Goal: Transaction & Acquisition: Purchase product/service

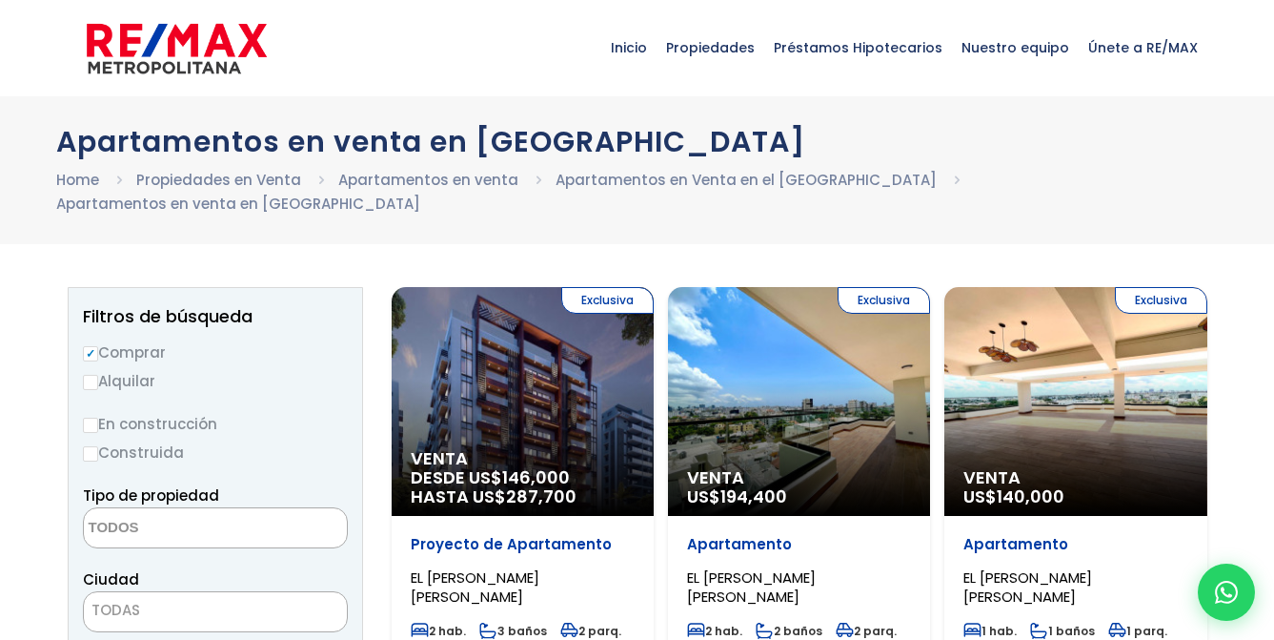
select select
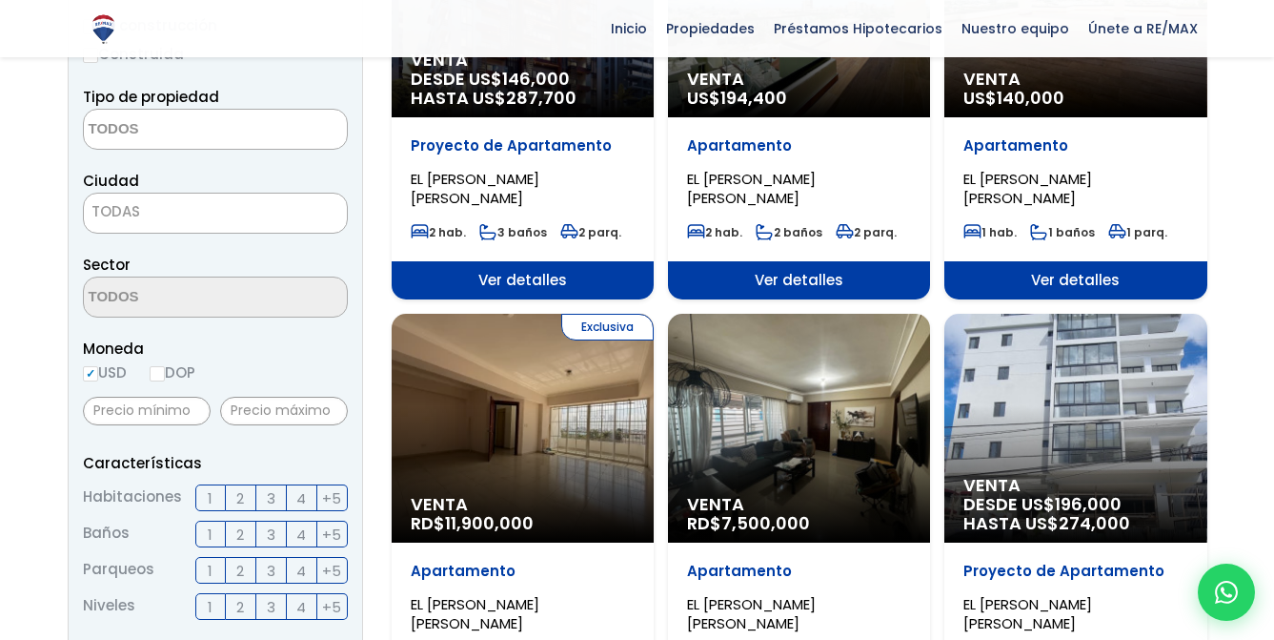
scroll to position [401, 0]
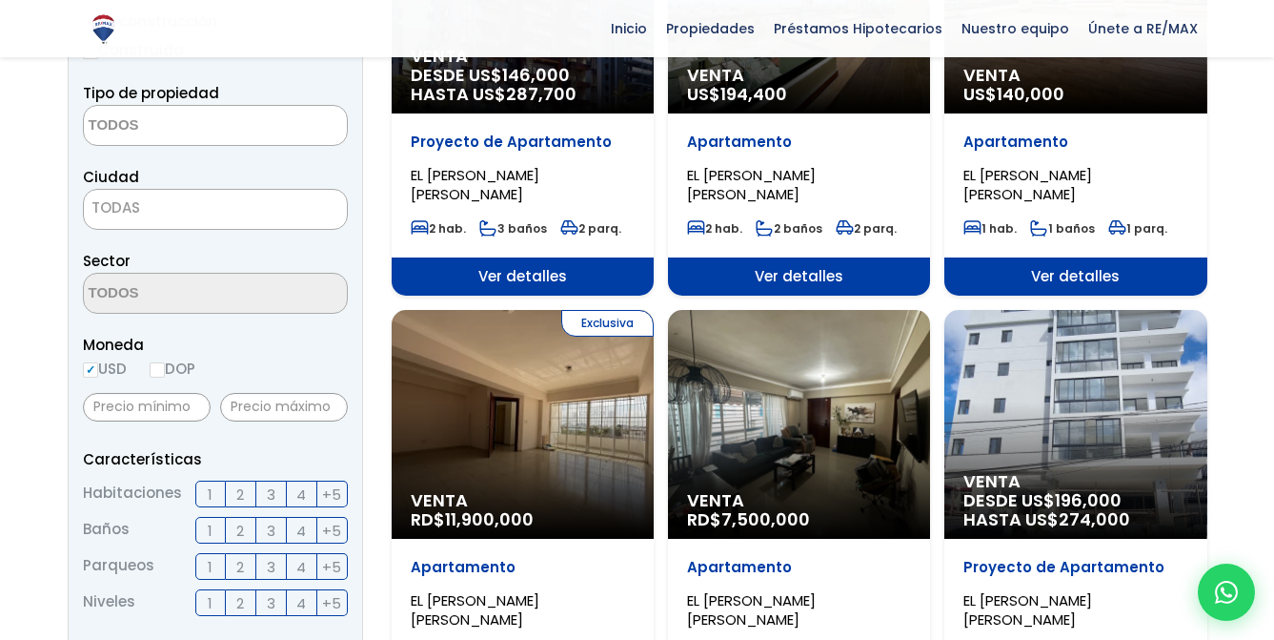
click at [230, 517] on label "2" at bounding box center [241, 530] width 30 height 27
click at [0, 0] on input "2" at bounding box center [0, 0] width 0 height 0
click at [241, 482] on span "2" at bounding box center [240, 494] width 8 height 24
click at [0, 0] on input "2" at bounding box center [0, 0] width 0 height 0
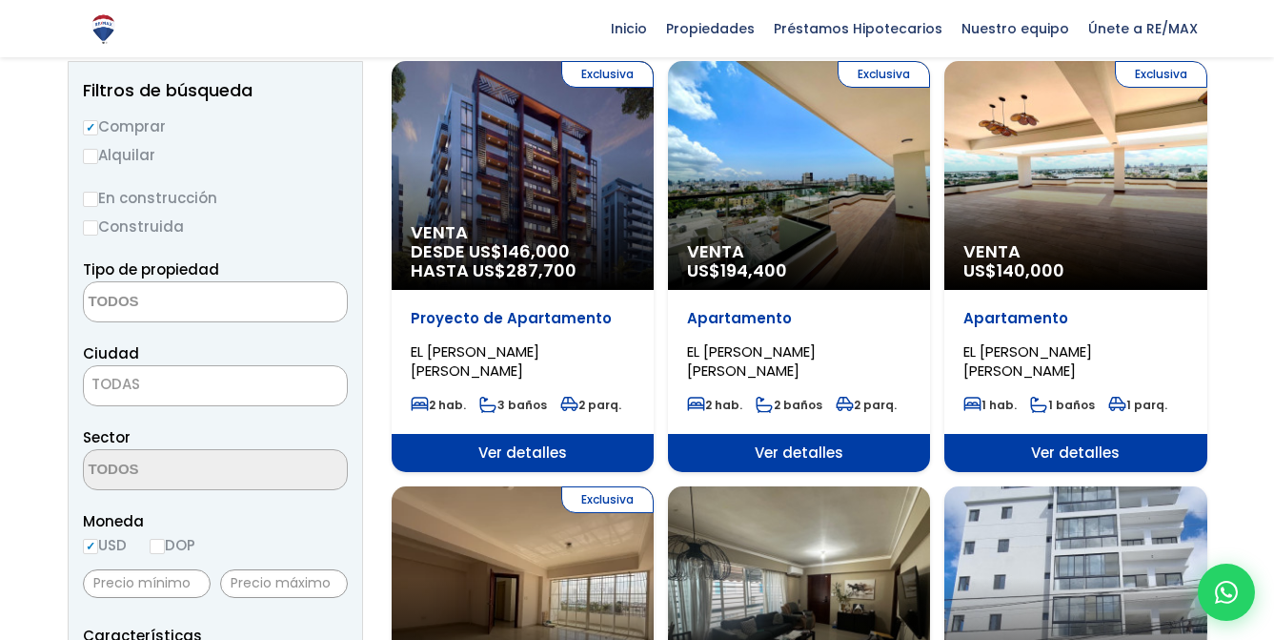
scroll to position [197, 0]
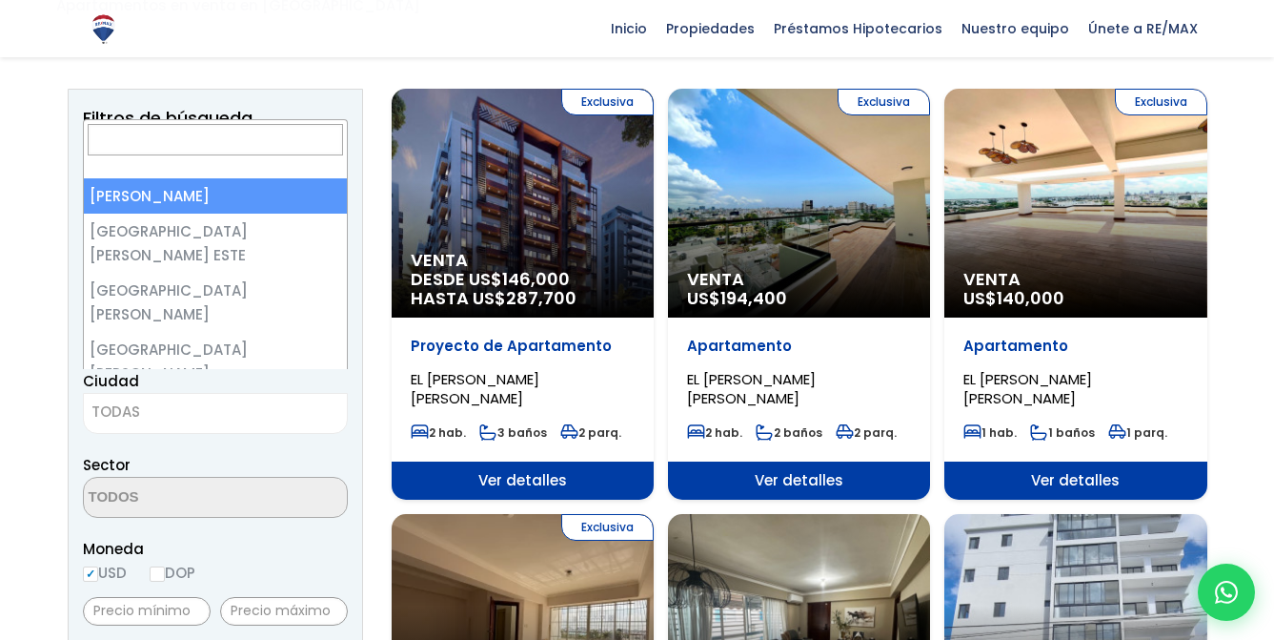
click at [166, 398] on span "TODAS" at bounding box center [215, 411] width 263 height 27
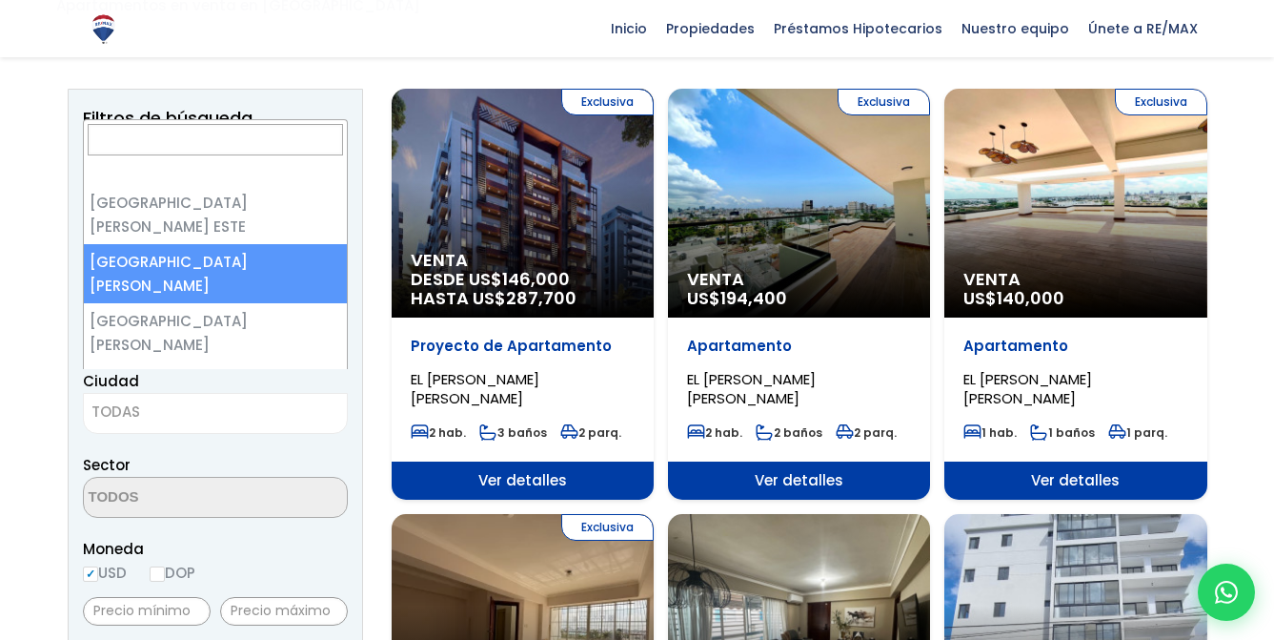
scroll to position [0, 0]
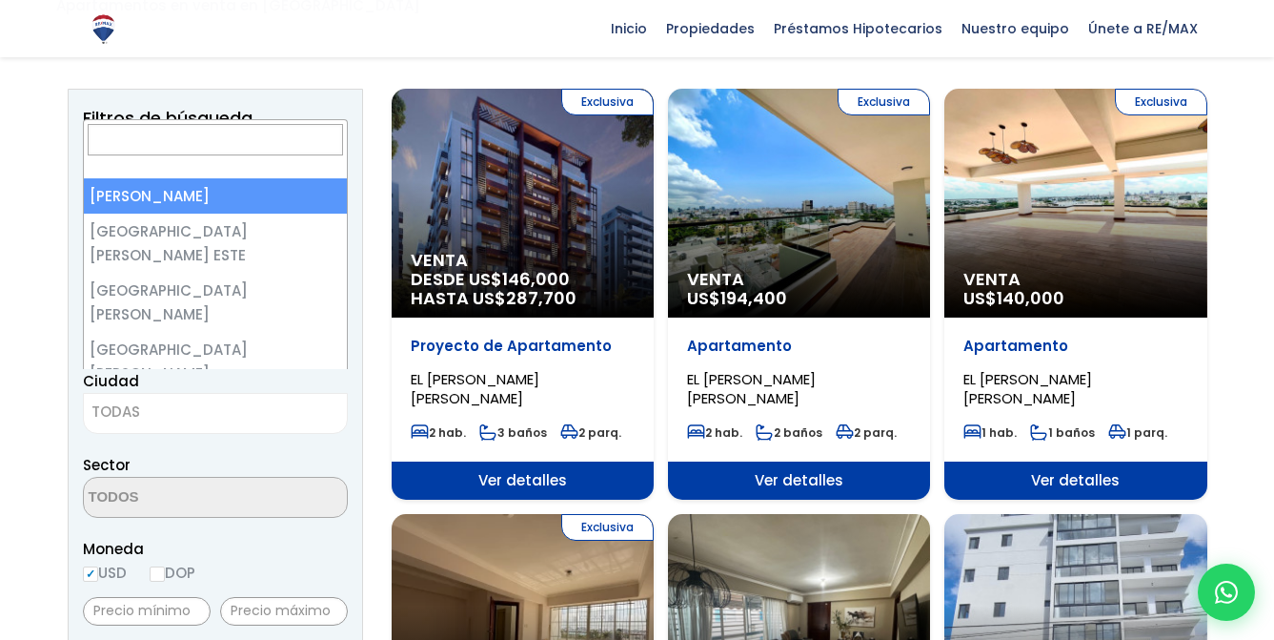
select select "1"
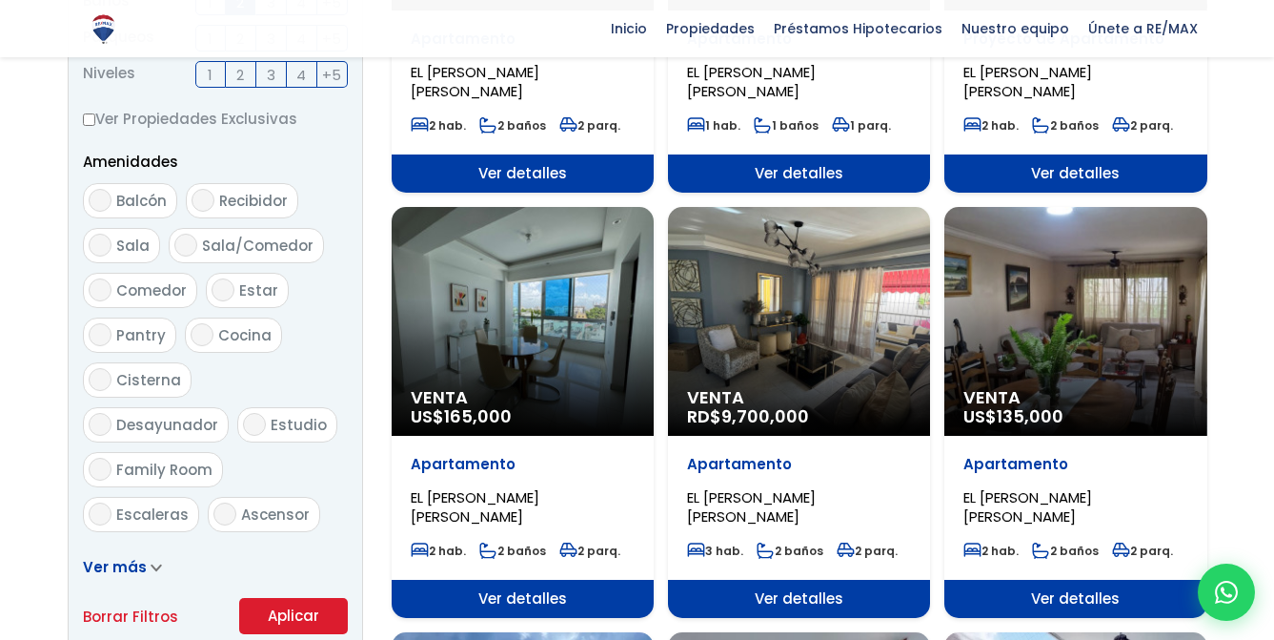
scroll to position [1250, 0]
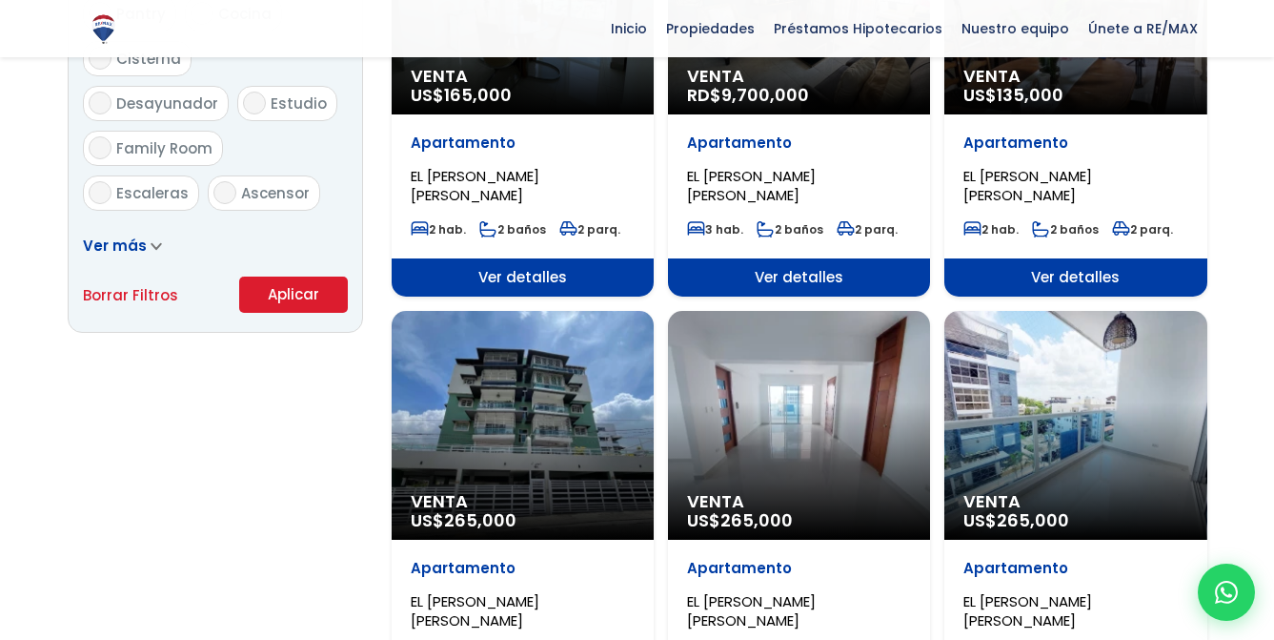
click at [295, 281] on button "Aplicar" at bounding box center [293, 294] width 109 height 36
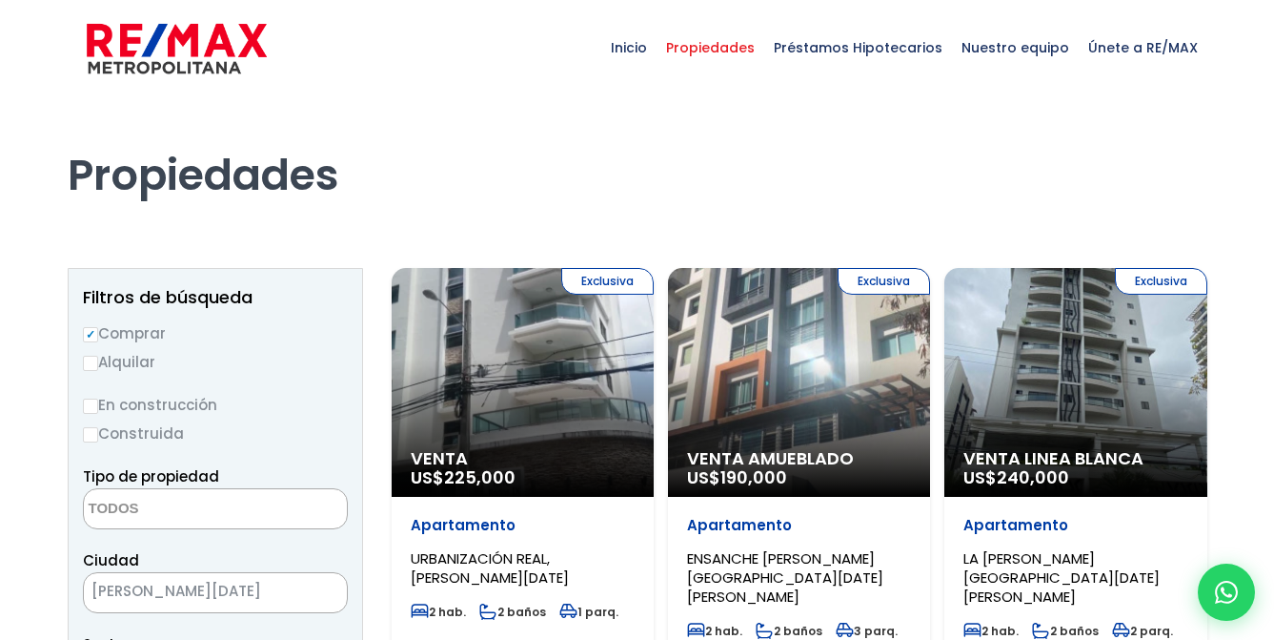
select select
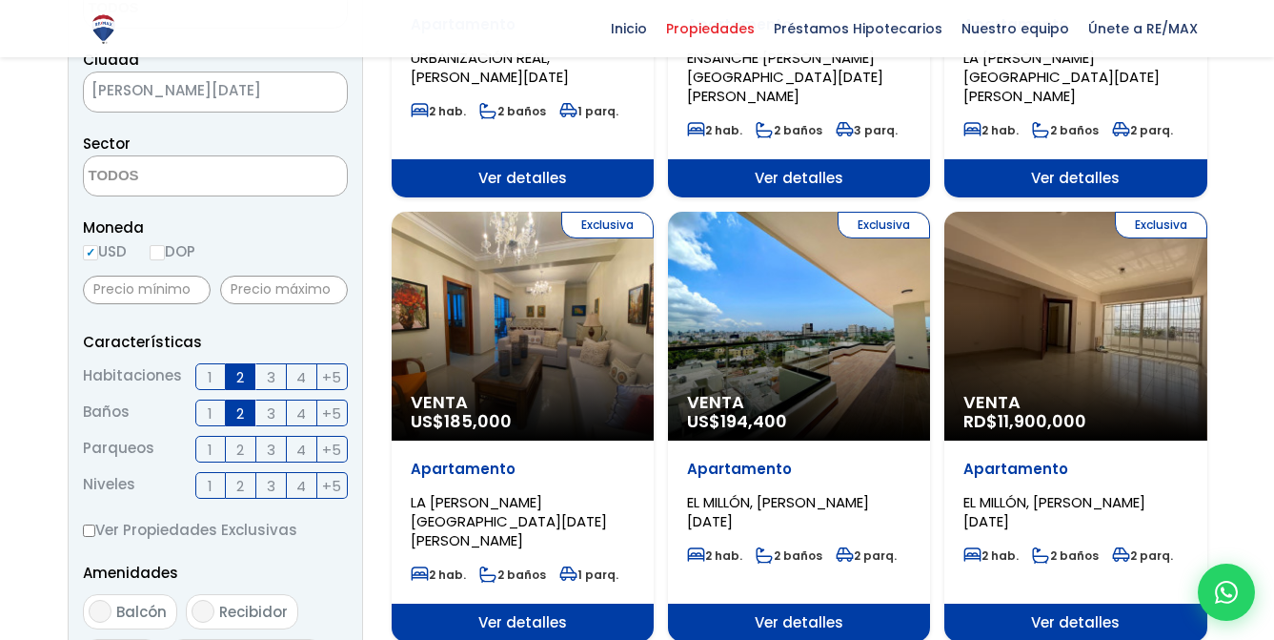
scroll to position [511, 0]
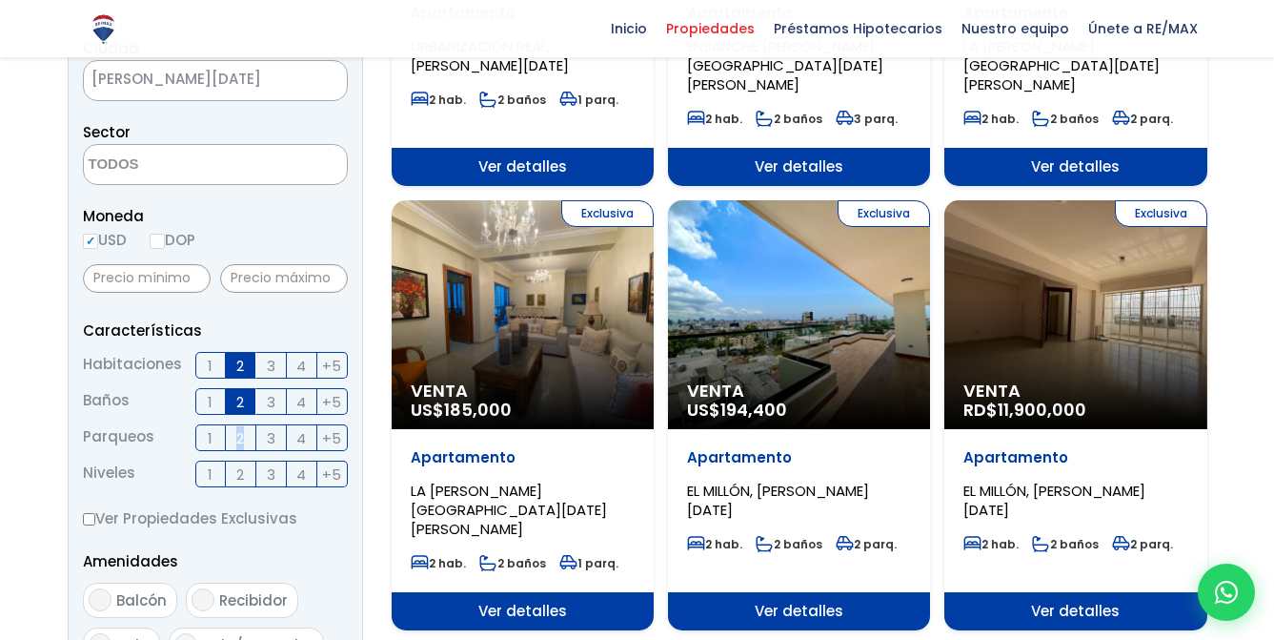
click at [238, 441] on span "2" at bounding box center [240, 438] width 8 height 24
click at [239, 438] on span "2" at bounding box center [240, 438] width 8 height 24
click at [0, 0] on input "2" at bounding box center [0, 0] width 0 height 0
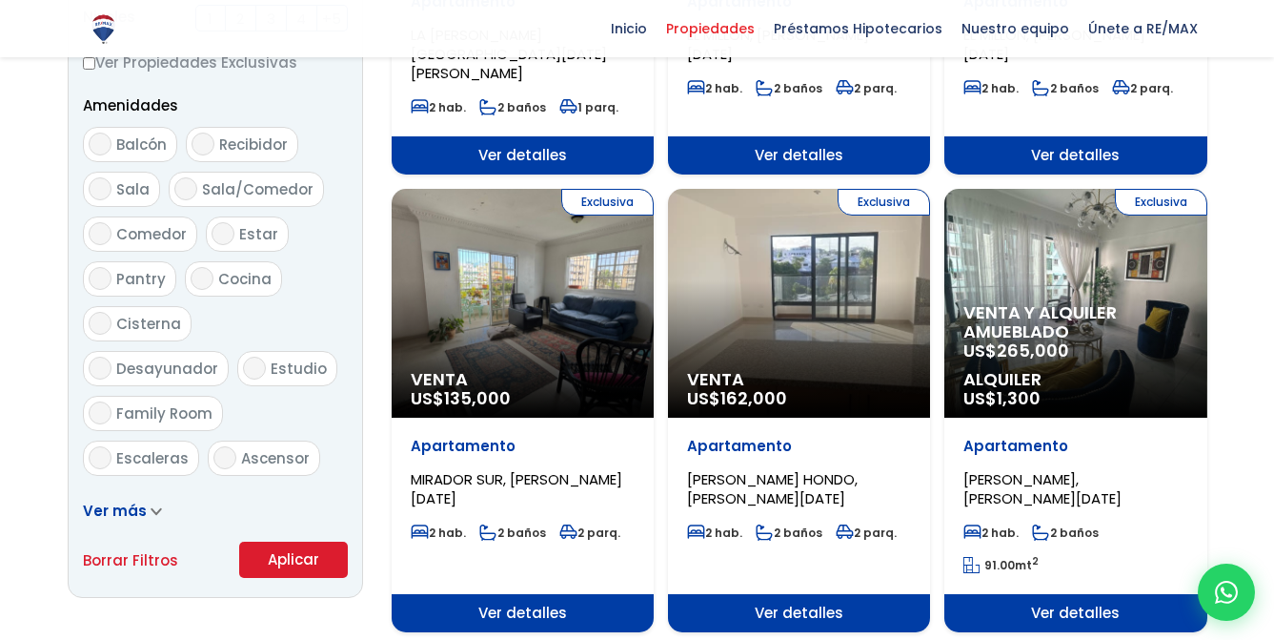
scroll to position [968, 0]
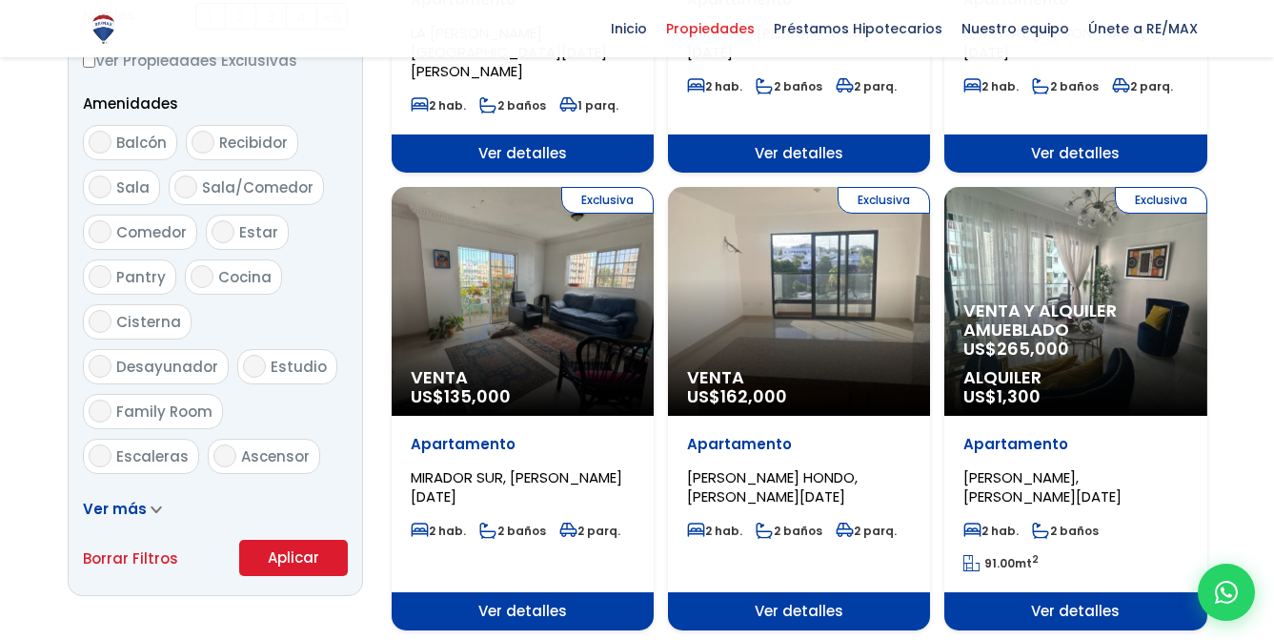
click at [281, 575] on button "Aplicar" at bounding box center [293, 557] width 109 height 36
click at [288, 561] on button "Aplicar" at bounding box center [293, 557] width 109 height 36
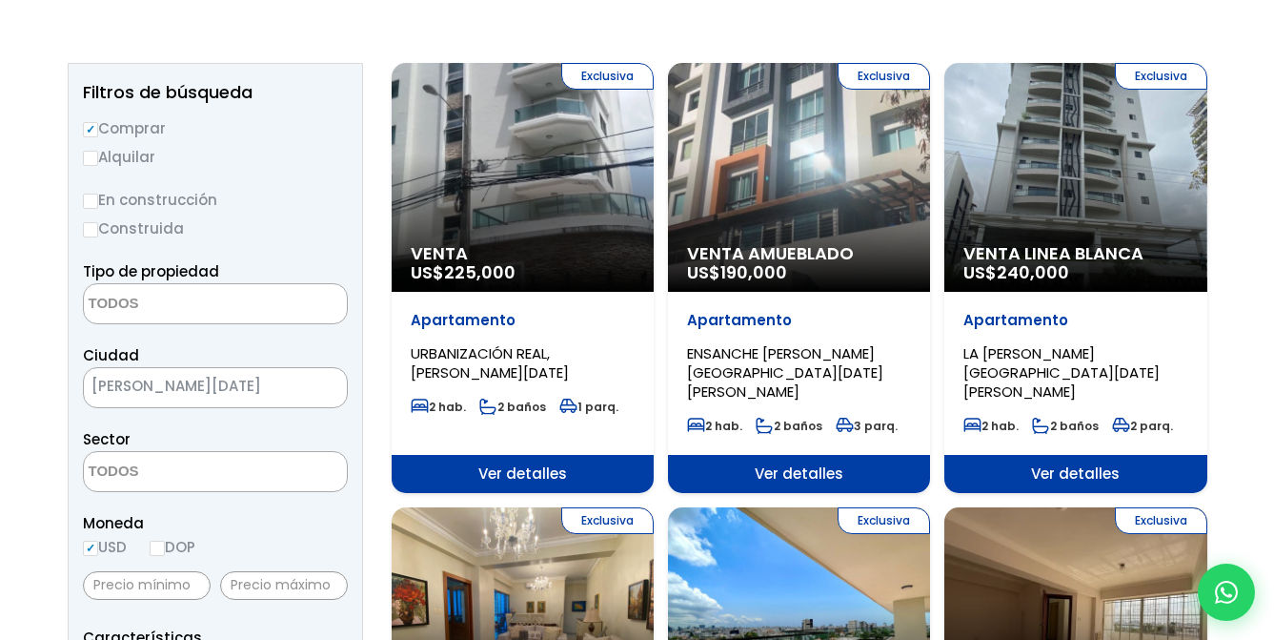
scroll to position [0, 0]
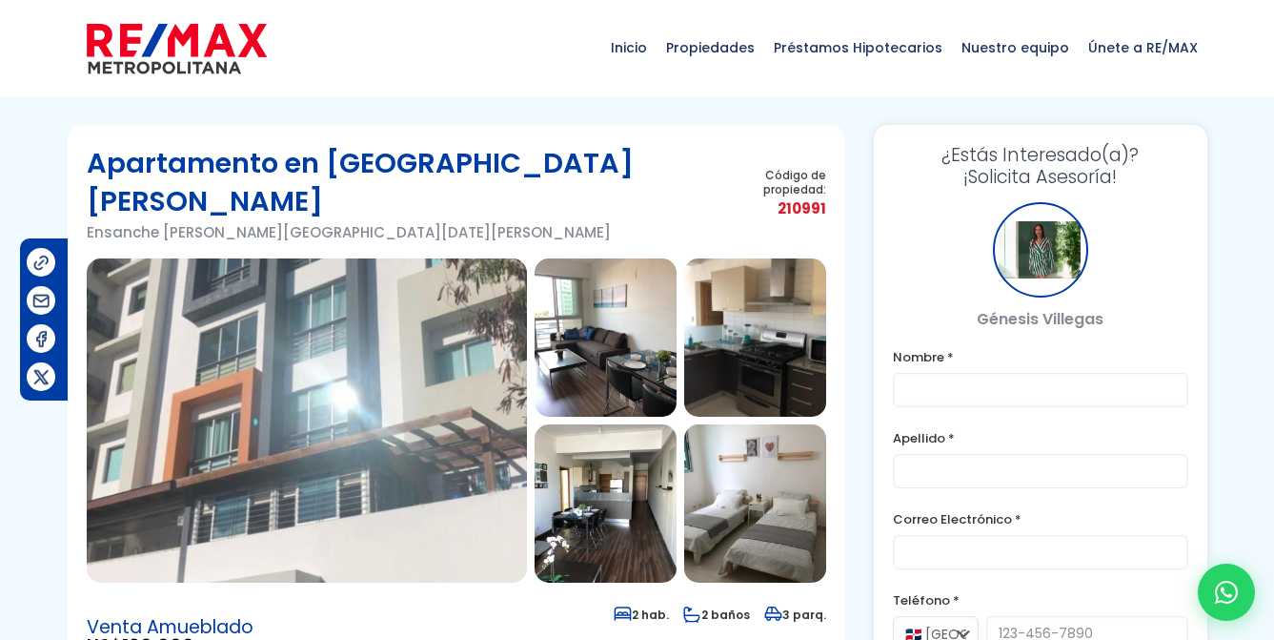
click at [354, 313] on img at bounding box center [307, 420] width 440 height 324
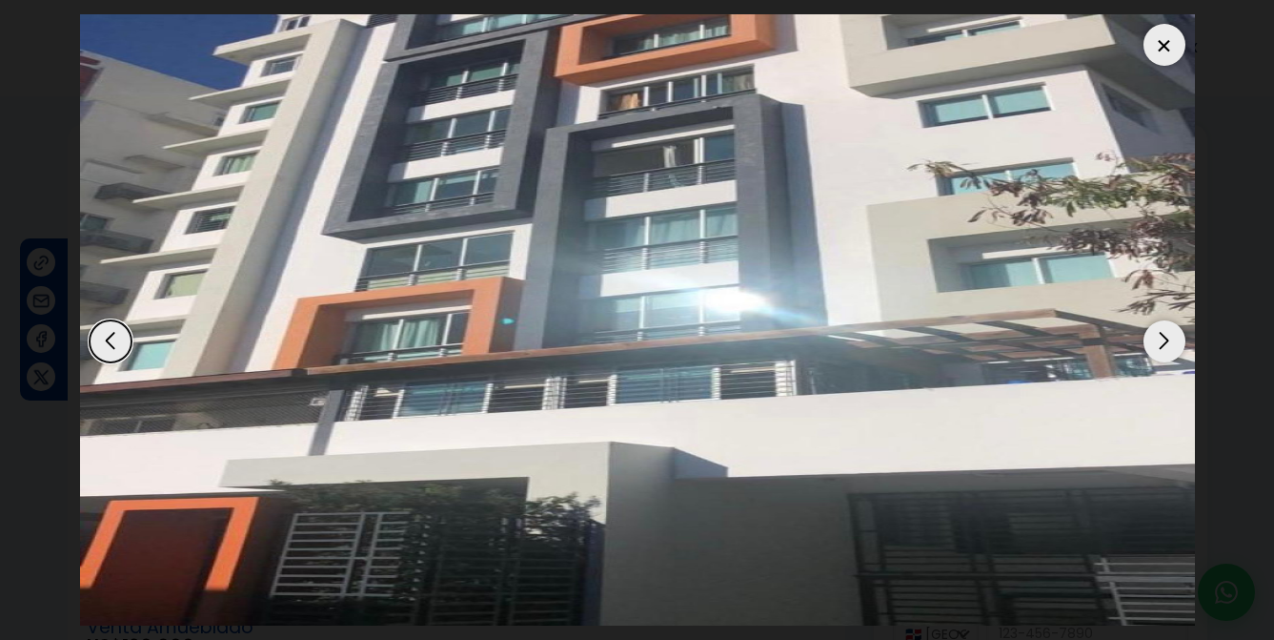
click at [1173, 338] on div "Next slide" at bounding box center [1165, 341] width 42 height 42
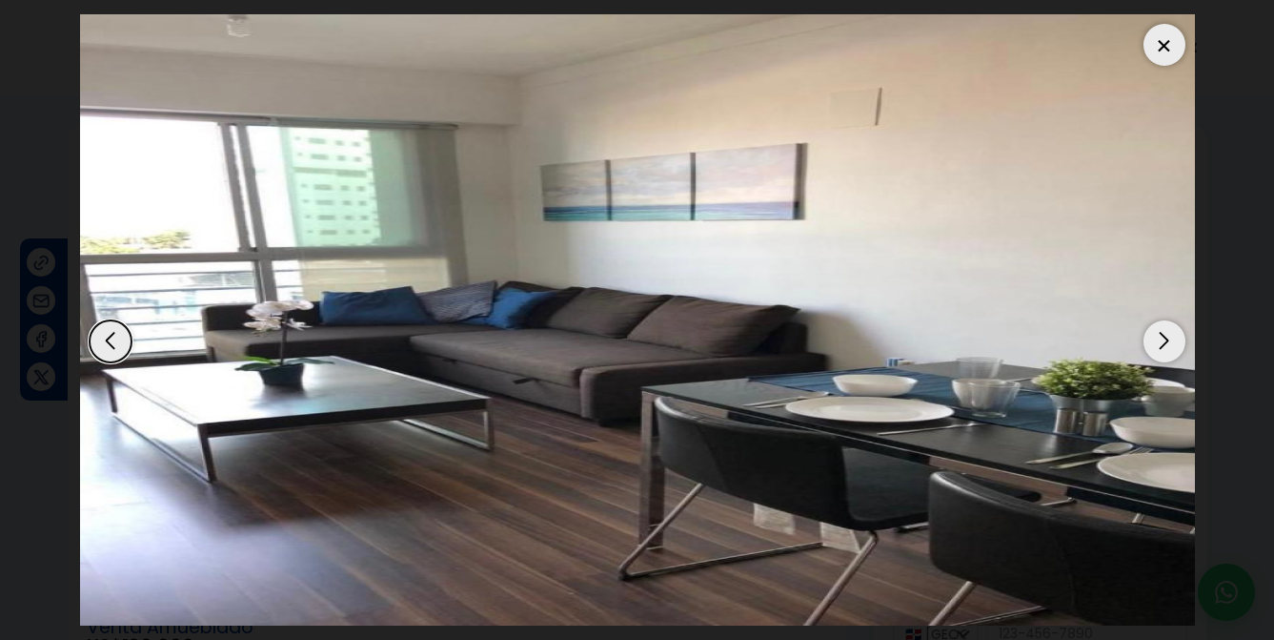
click at [1173, 338] on div "Next slide" at bounding box center [1165, 341] width 42 height 42
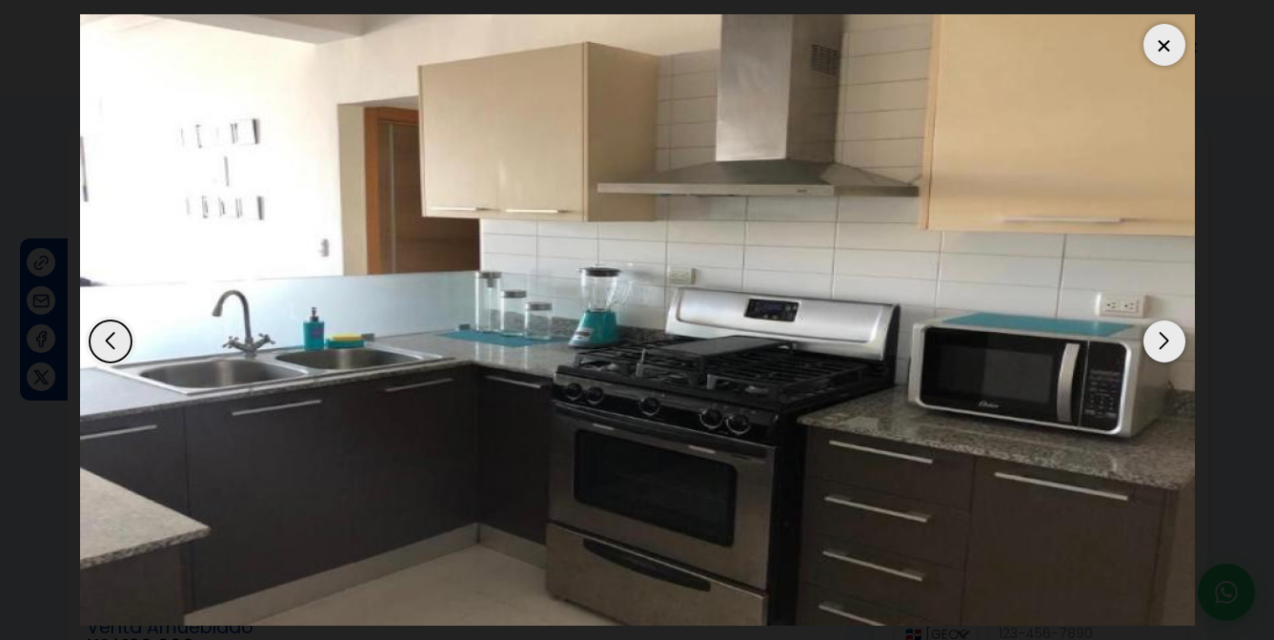
click at [1173, 338] on div "Next slide" at bounding box center [1165, 341] width 42 height 42
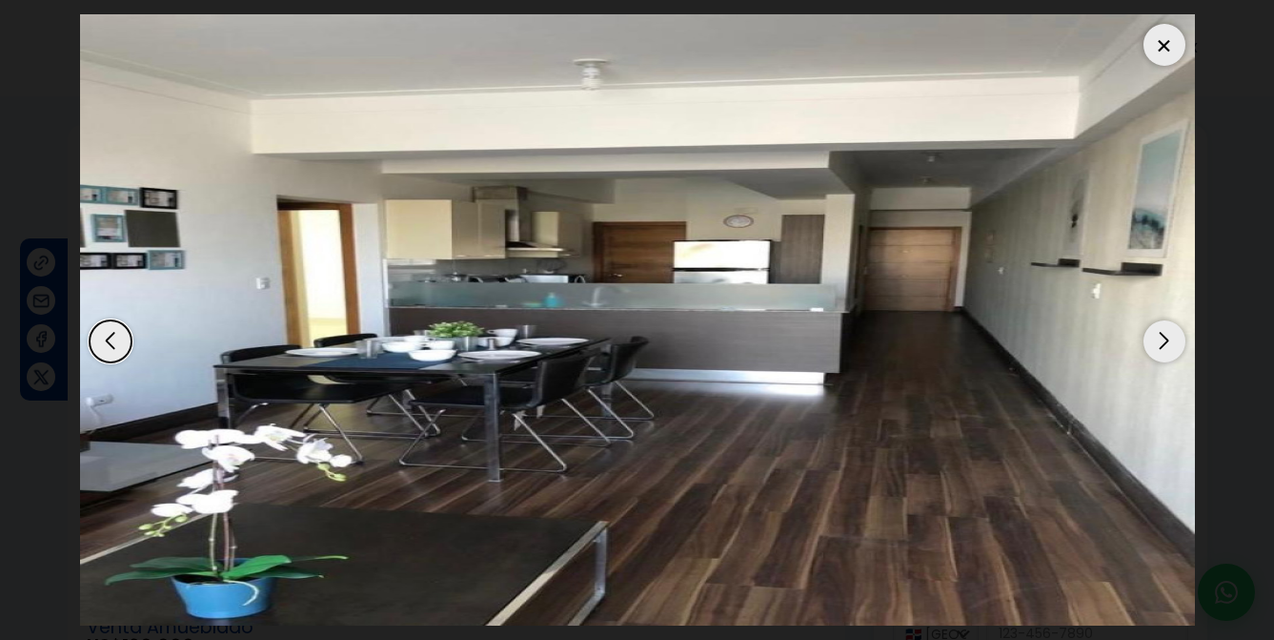
click at [1173, 338] on div "Next slide" at bounding box center [1165, 341] width 42 height 42
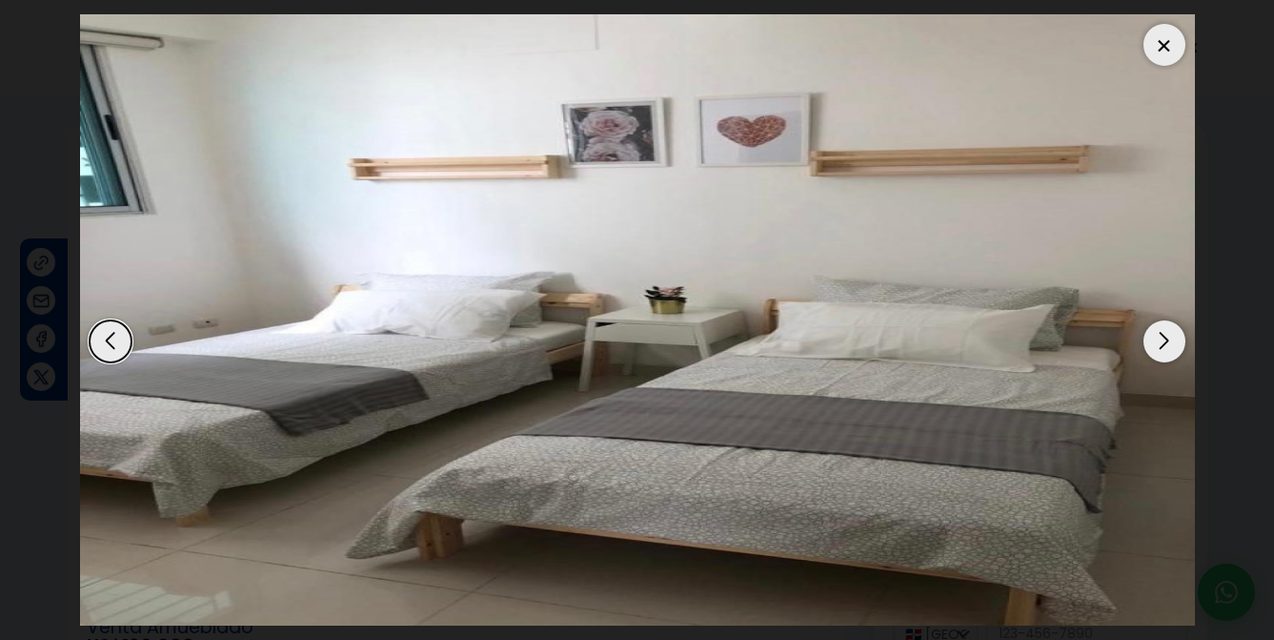
click at [1173, 338] on div "Next slide" at bounding box center [1165, 341] width 42 height 42
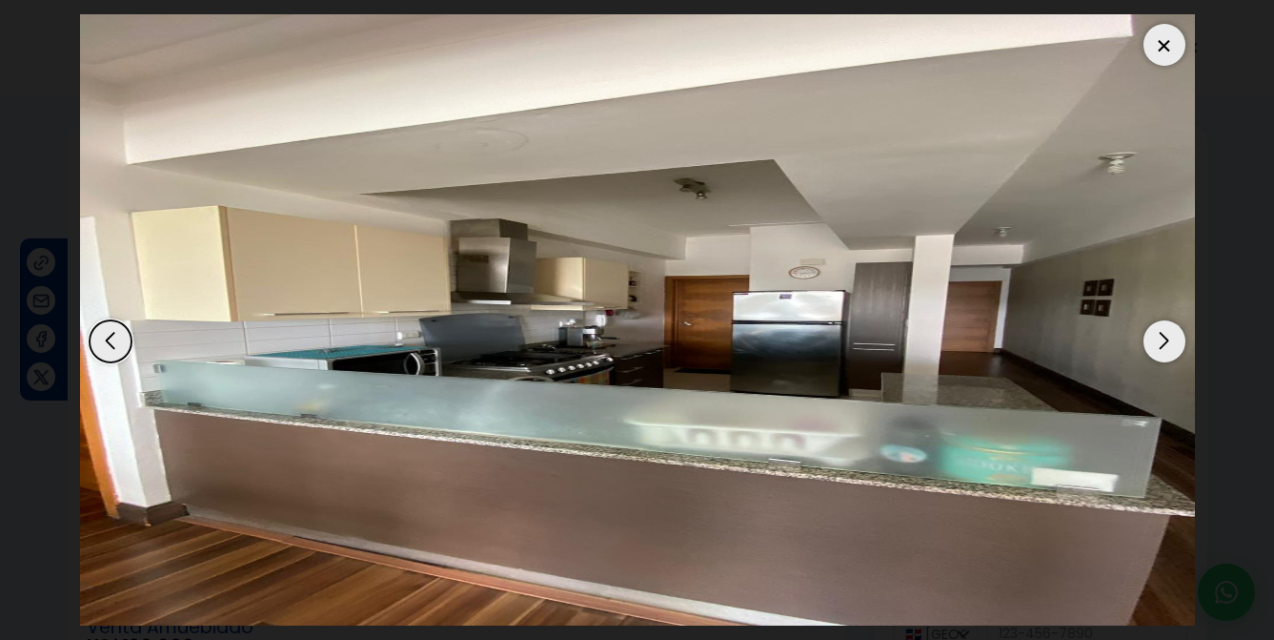
click at [1173, 338] on div "Next slide" at bounding box center [1165, 341] width 42 height 42
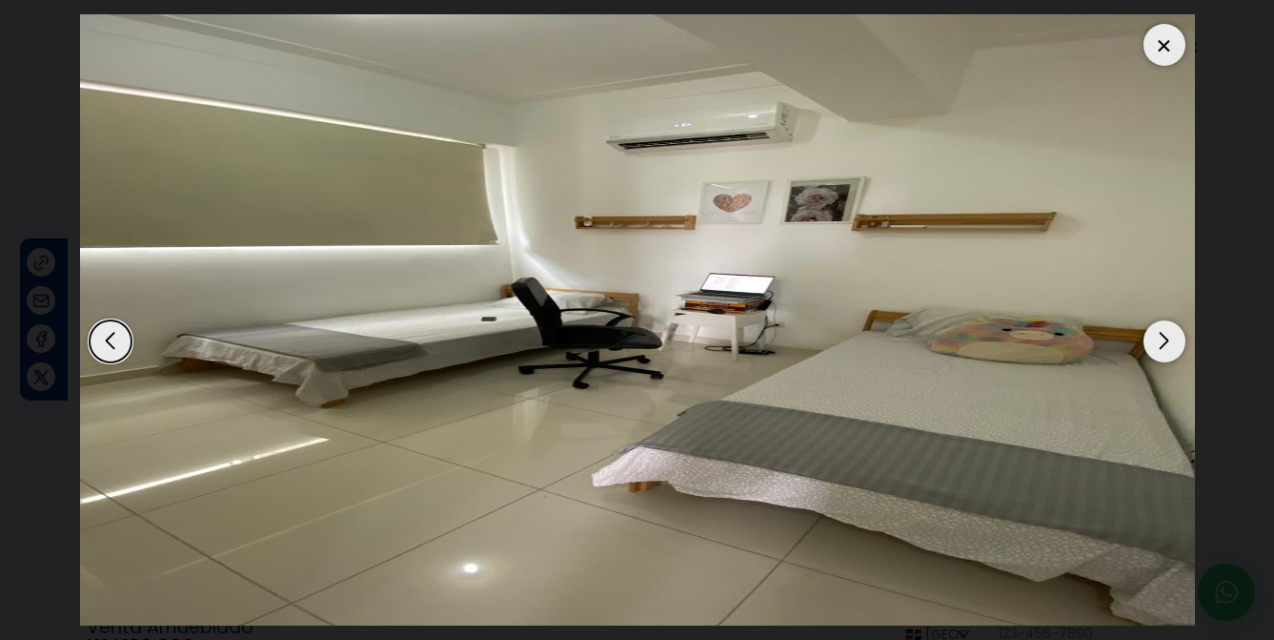
click at [1173, 338] on div "Next slide" at bounding box center [1165, 341] width 42 height 42
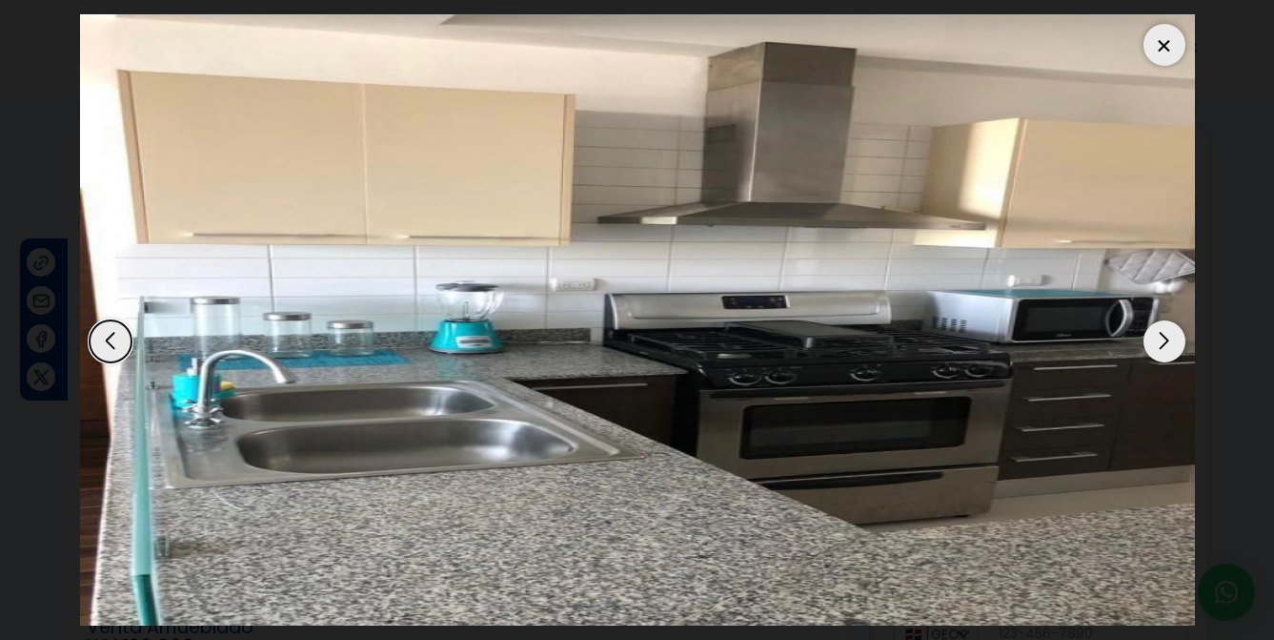
click at [1173, 338] on div "Next slide" at bounding box center [1165, 341] width 42 height 42
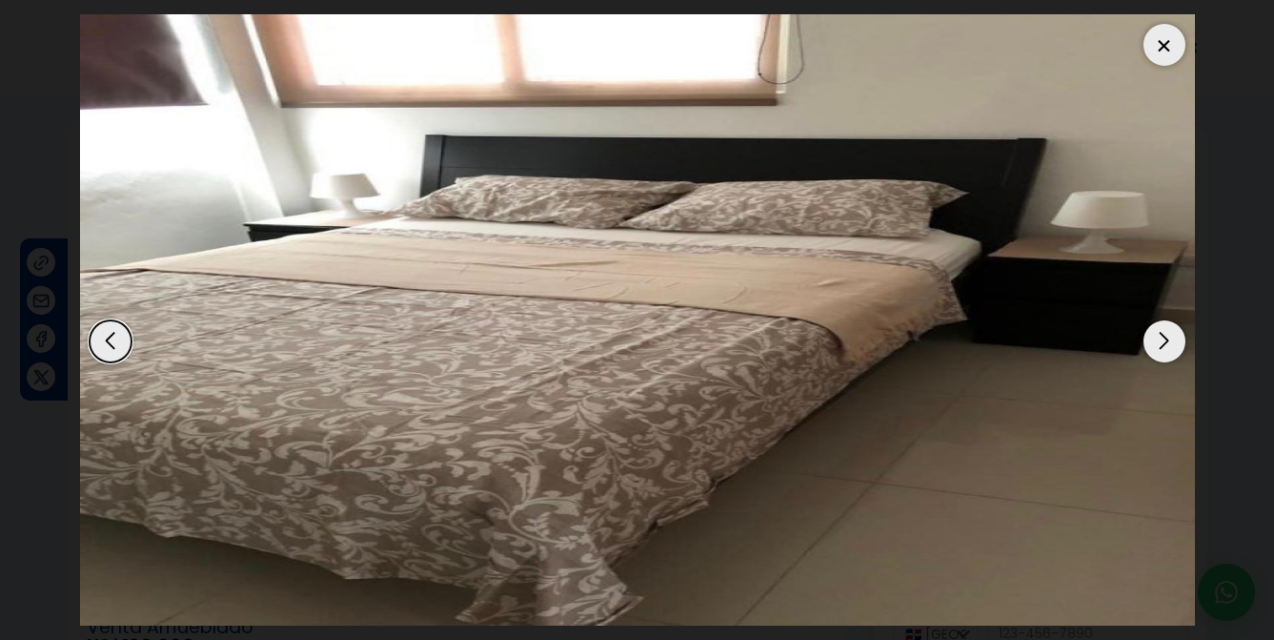
click at [1173, 338] on div "Next slide" at bounding box center [1165, 341] width 42 height 42
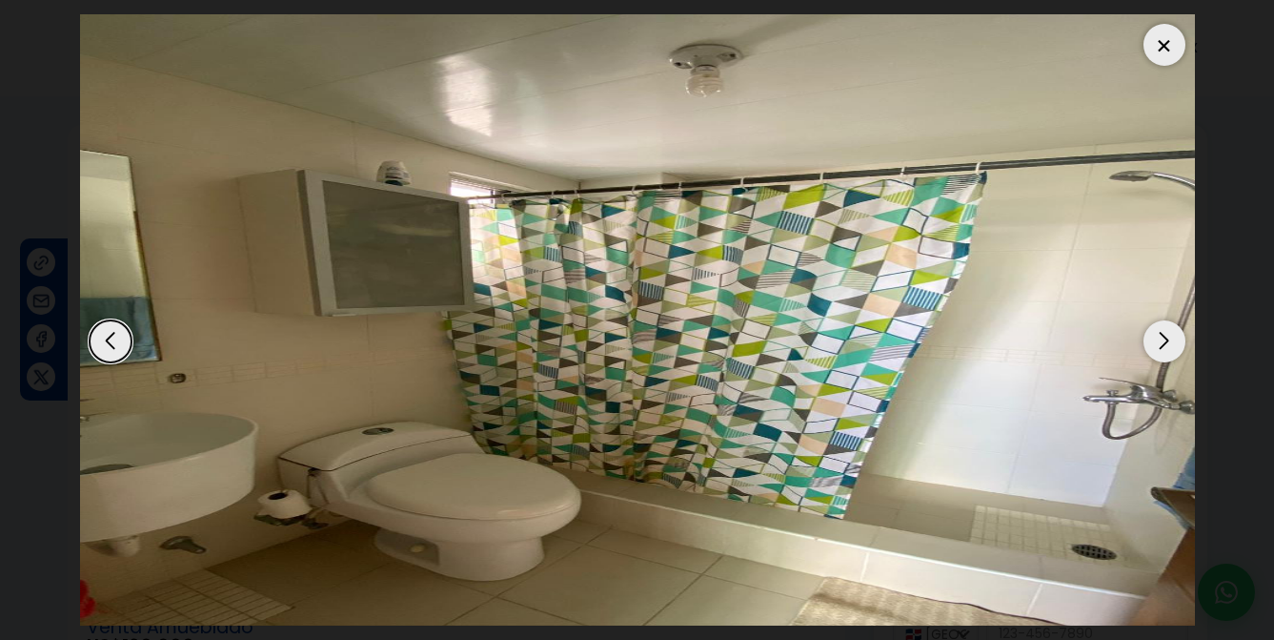
click at [1152, 37] on div at bounding box center [1165, 45] width 42 height 42
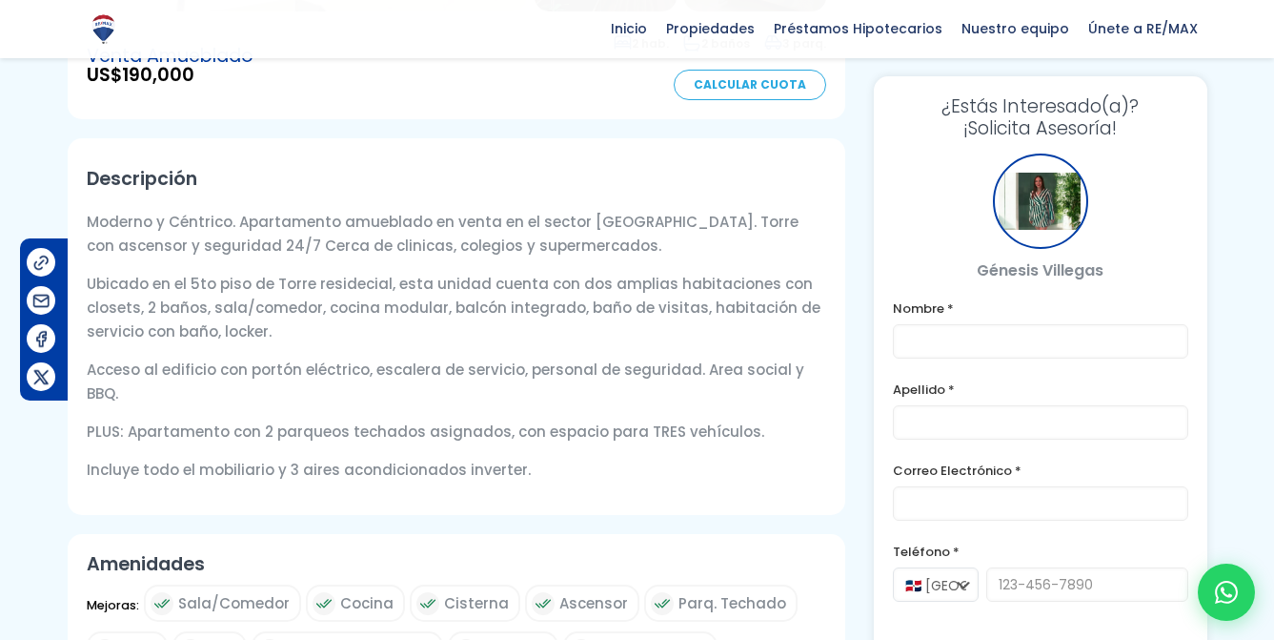
scroll to position [579, 0]
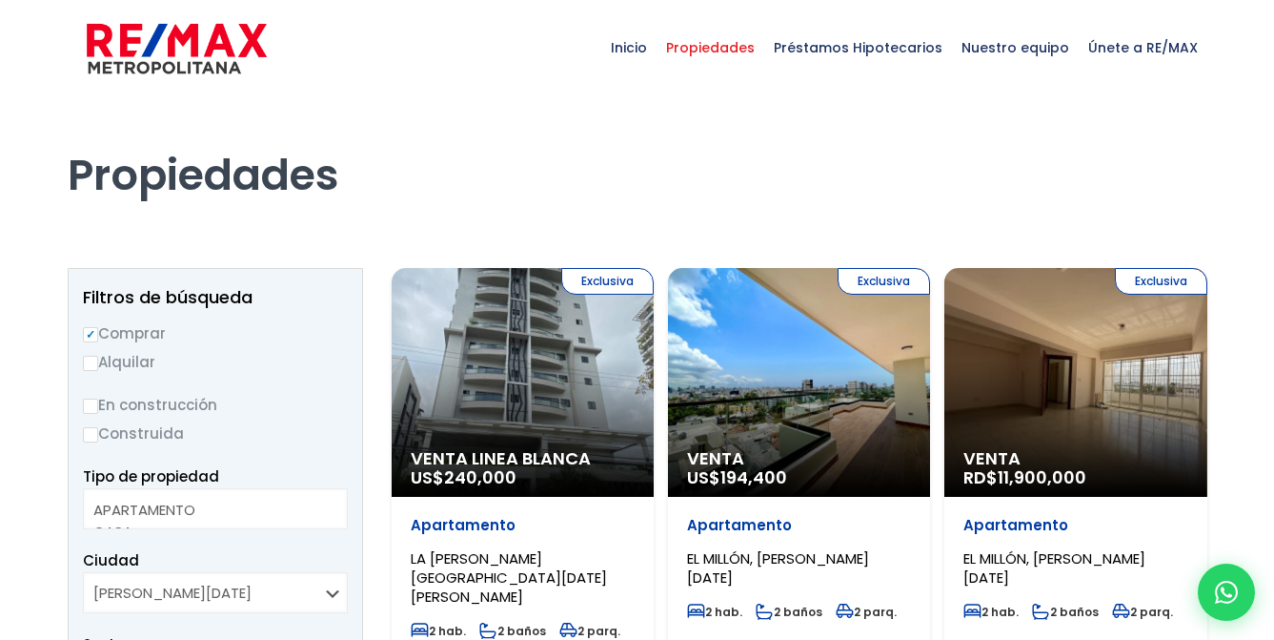
select select
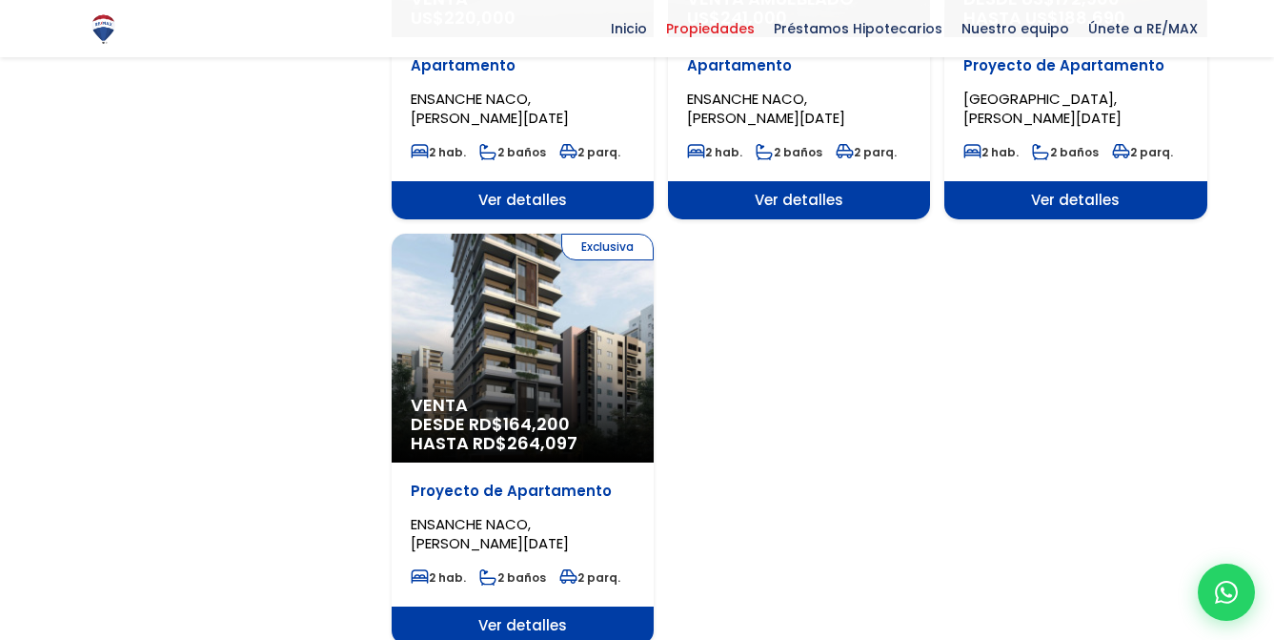
scroll to position [1900, 0]
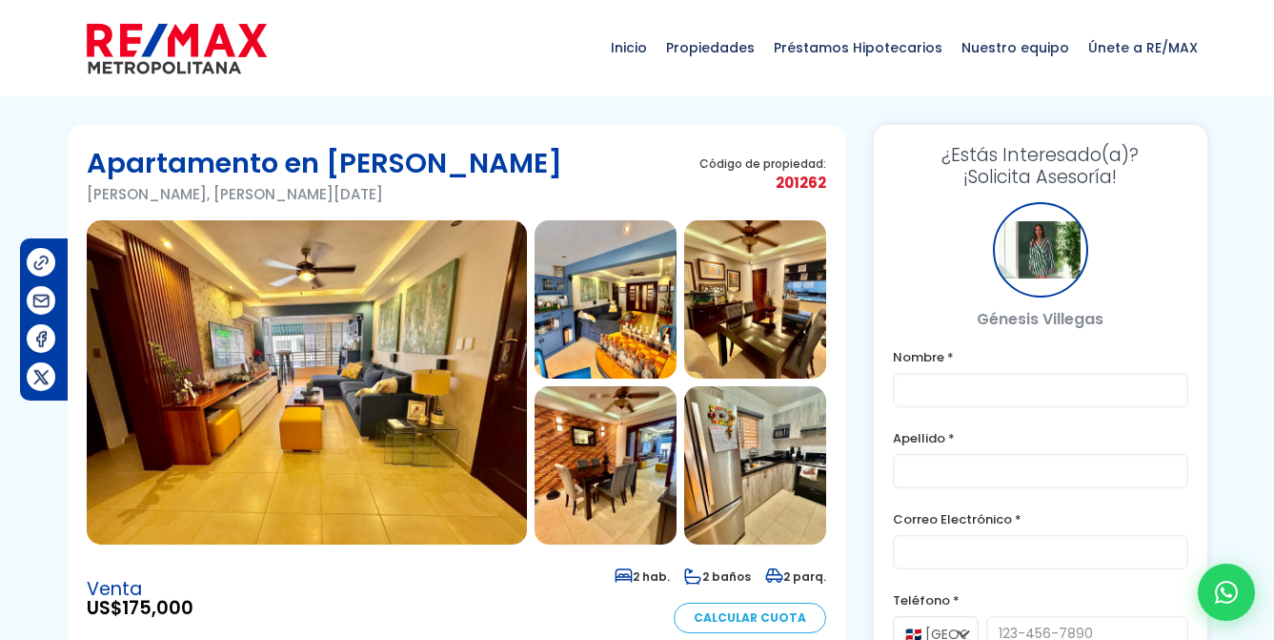
click at [342, 298] on img at bounding box center [307, 382] width 440 height 324
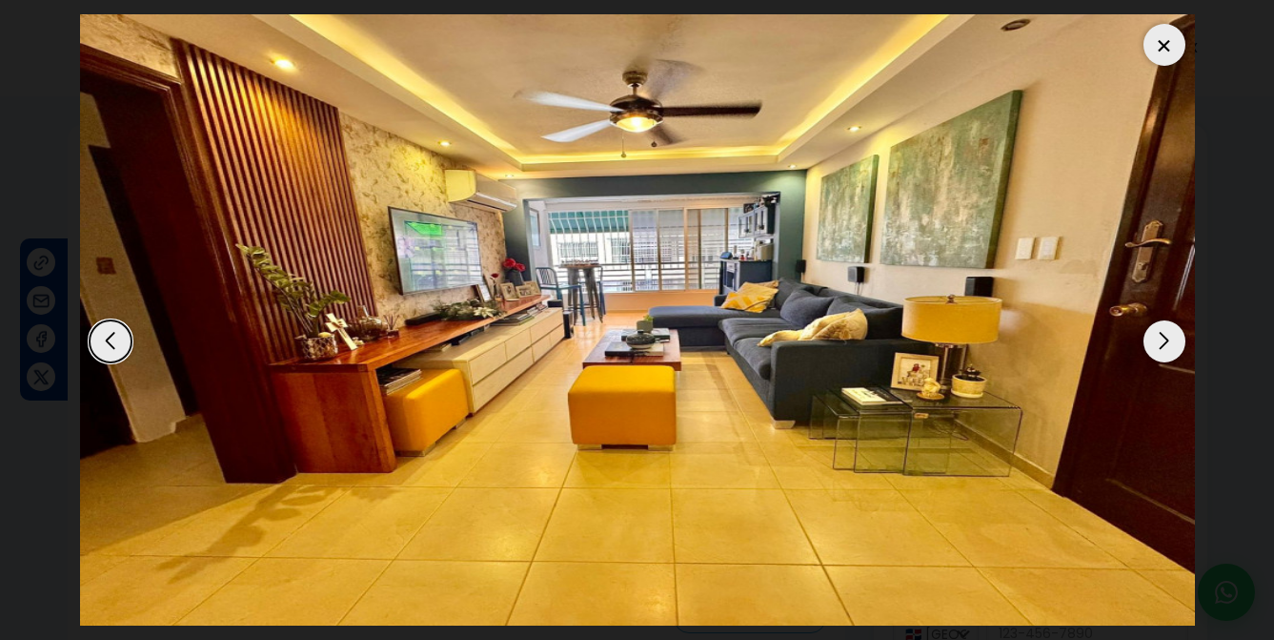
click at [1149, 338] on div "Next slide" at bounding box center [1165, 341] width 42 height 42
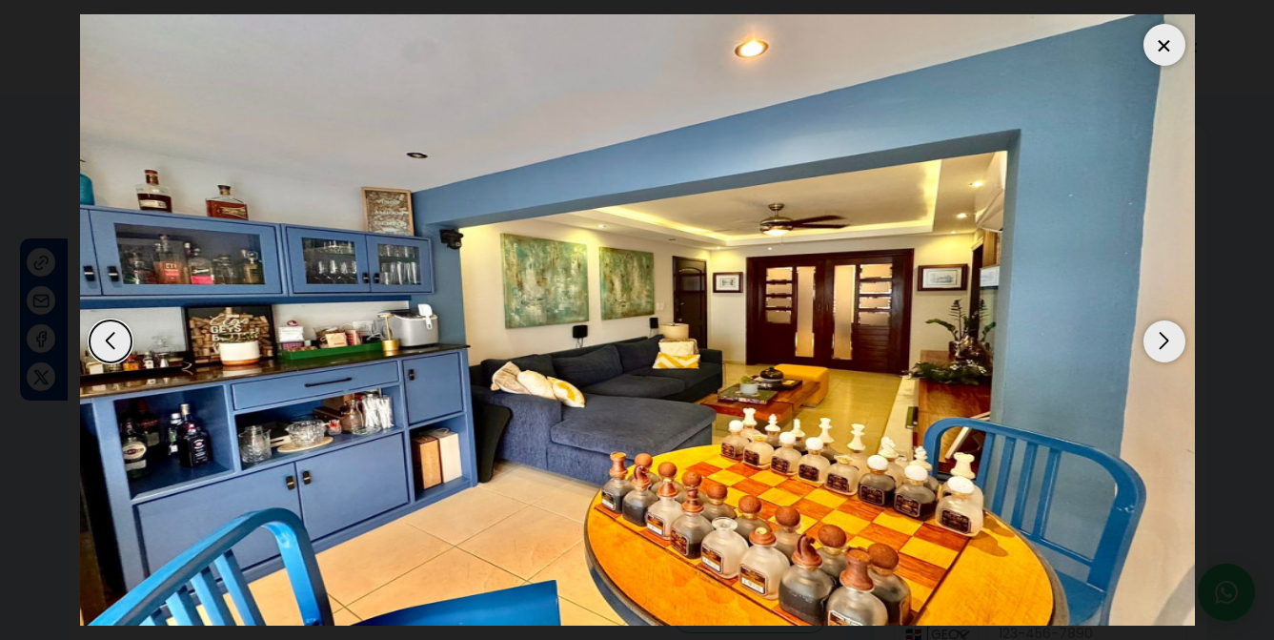
click at [1149, 338] on div "Next slide" at bounding box center [1165, 341] width 42 height 42
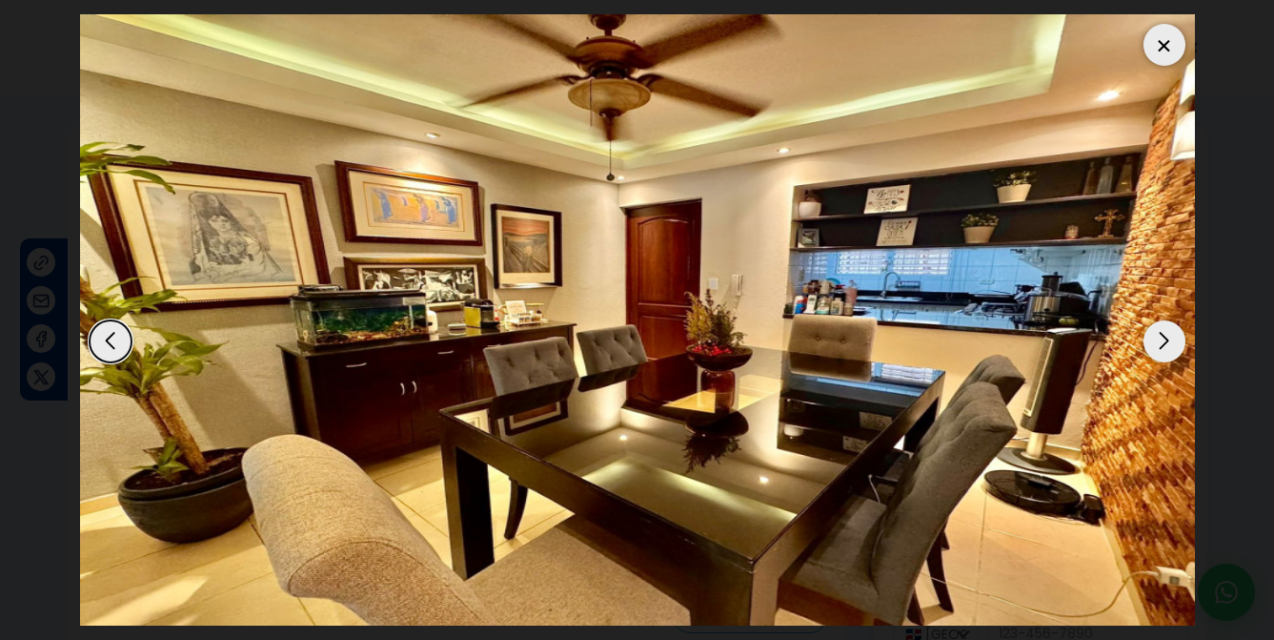
click at [1149, 338] on div "Next slide" at bounding box center [1165, 341] width 42 height 42
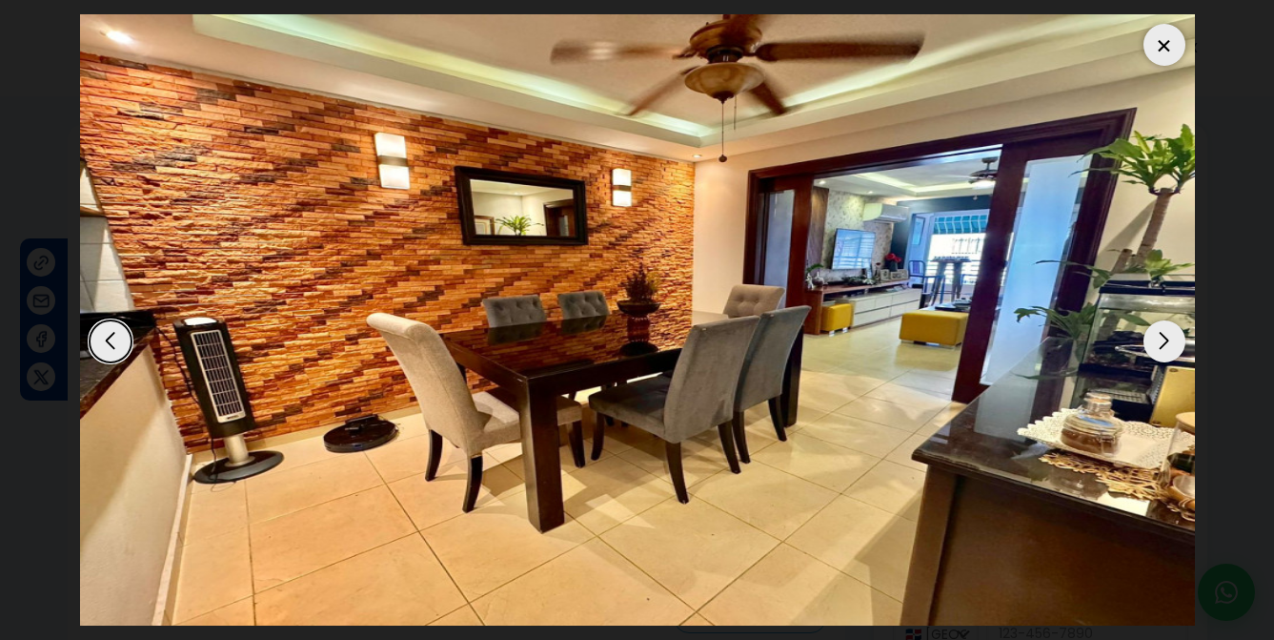
click at [1149, 338] on div "Next slide" at bounding box center [1165, 341] width 42 height 42
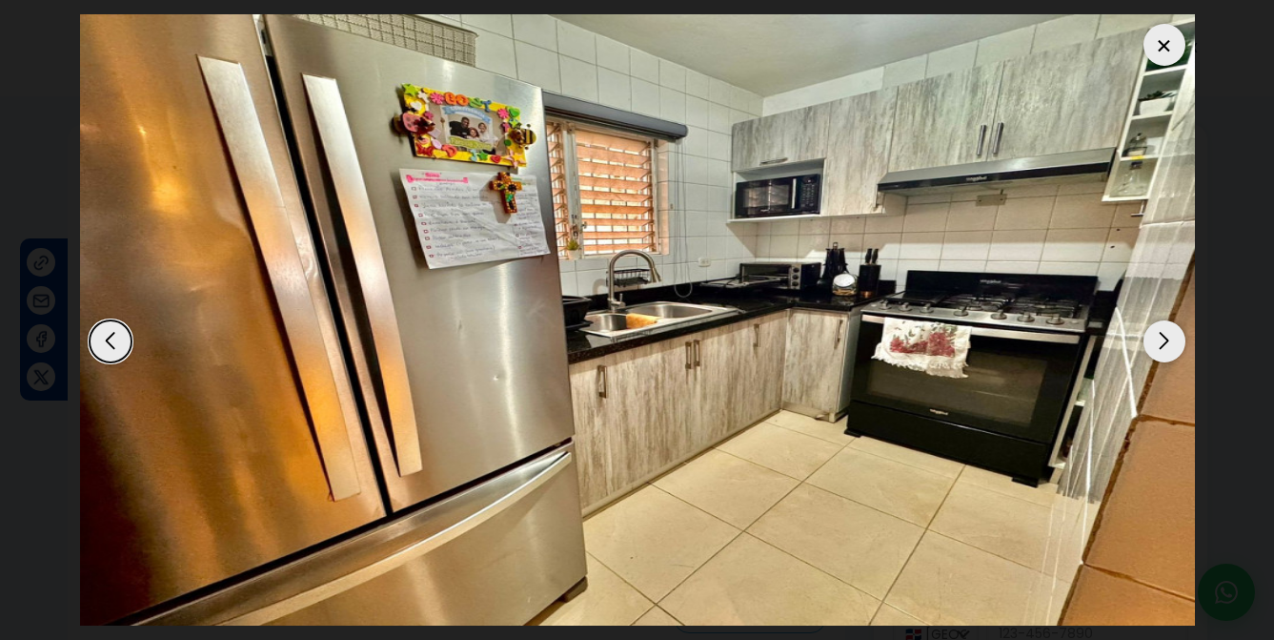
click at [1149, 338] on div "Next slide" at bounding box center [1165, 341] width 42 height 42
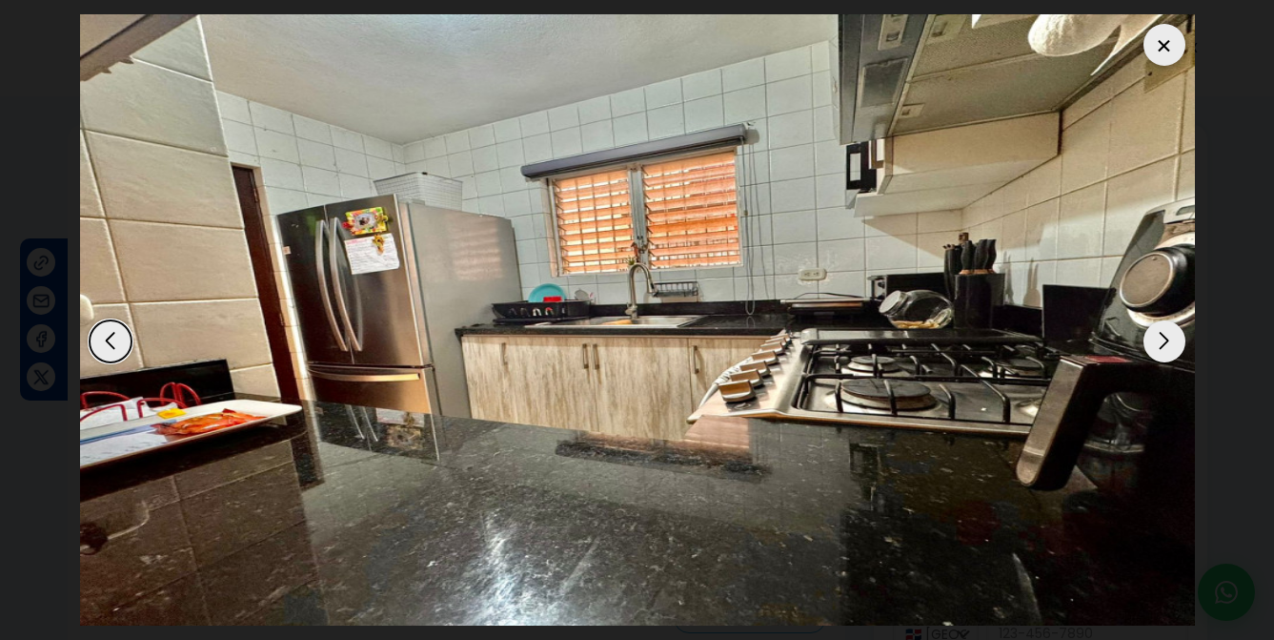
click at [1149, 338] on div "Next slide" at bounding box center [1165, 341] width 42 height 42
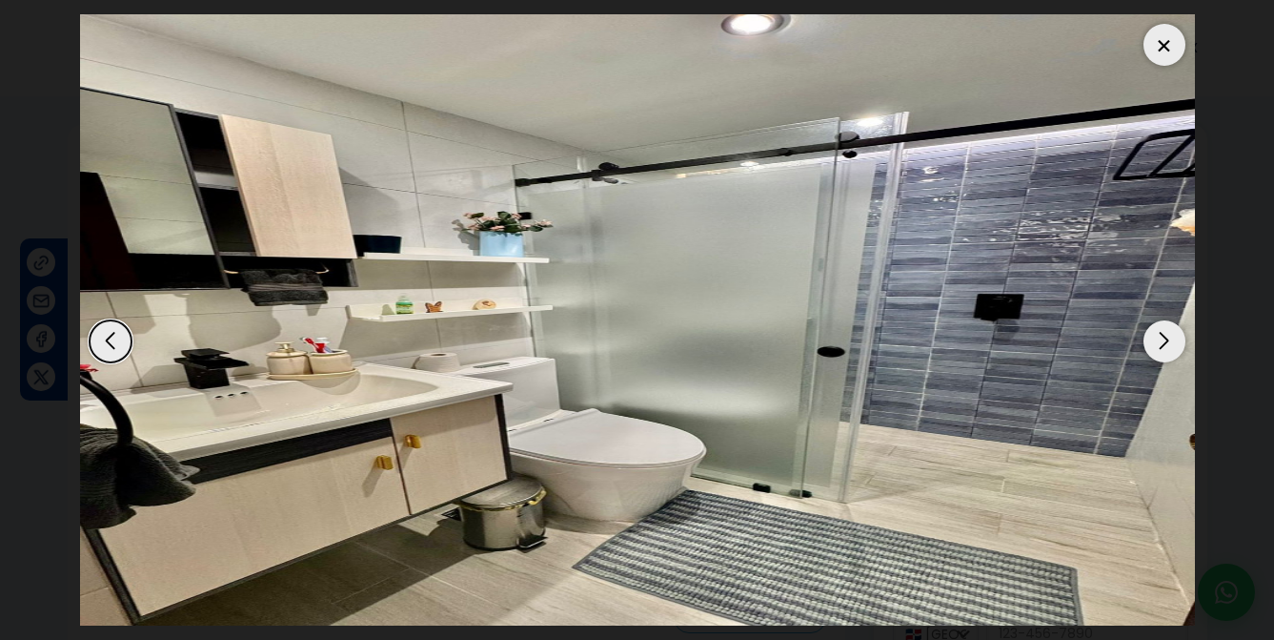
click at [1149, 338] on div "Next slide" at bounding box center [1165, 341] width 42 height 42
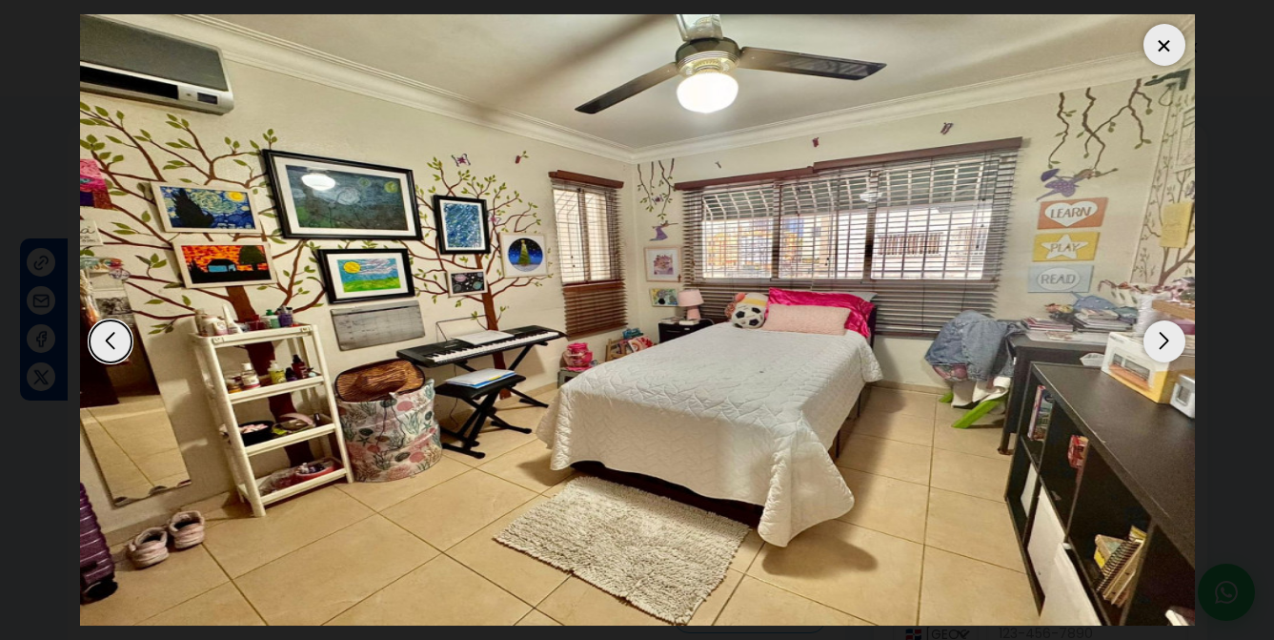
click at [1149, 338] on div "Next slide" at bounding box center [1165, 341] width 42 height 42
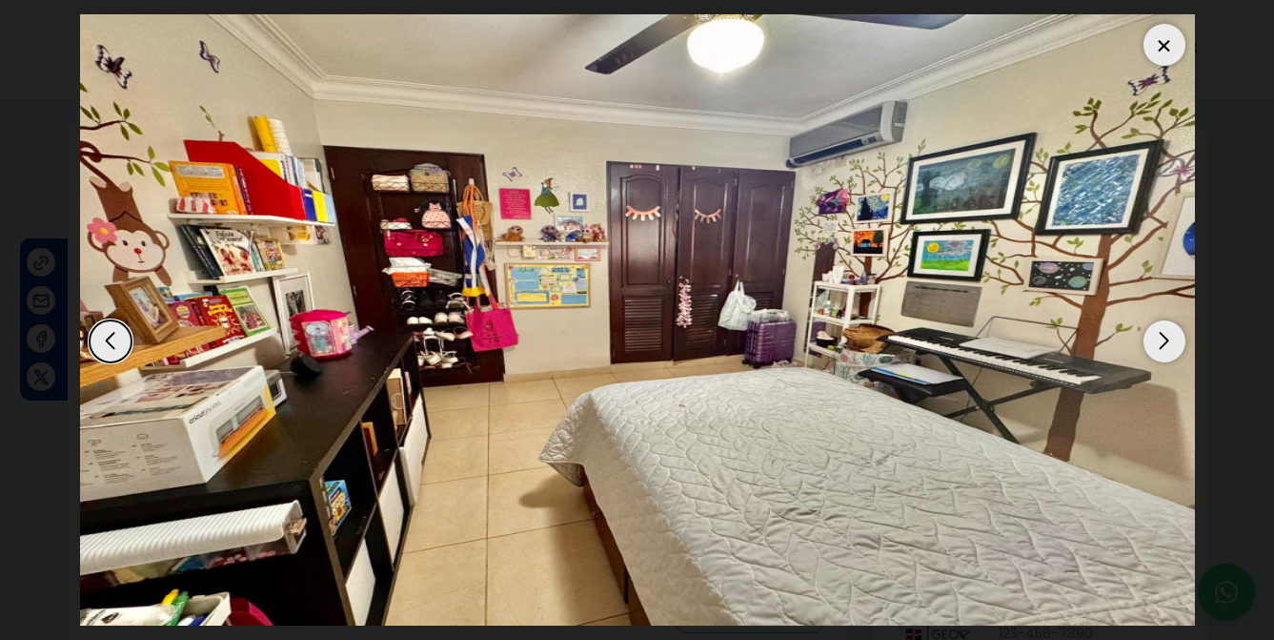
click at [1168, 30] on div at bounding box center [1165, 45] width 42 height 42
